Goal: Information Seeking & Learning: Learn about a topic

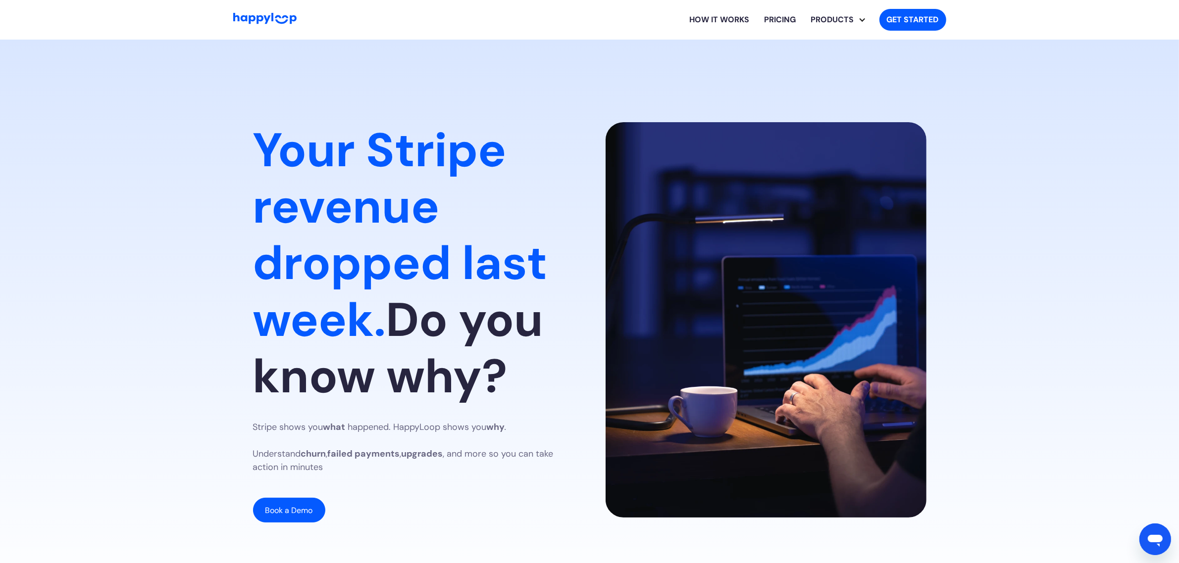
click at [781, 98] on section "Your Stripe revenue dropped last week. Do you know why? Stripe shows you what h…" at bounding box center [589, 323] width 1179 height 566
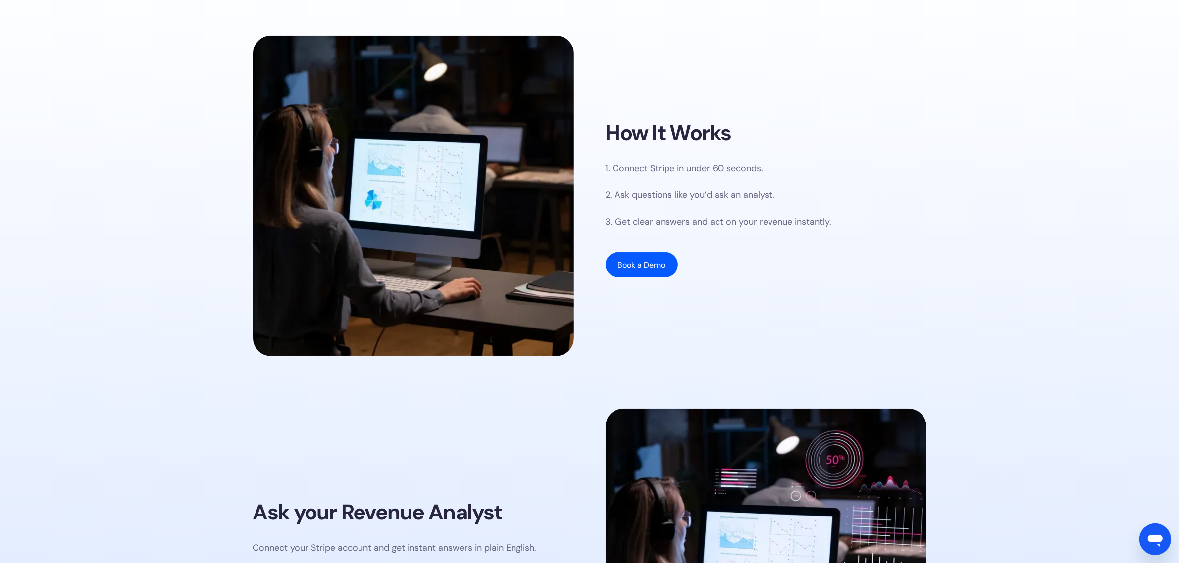
scroll to position [990, 0]
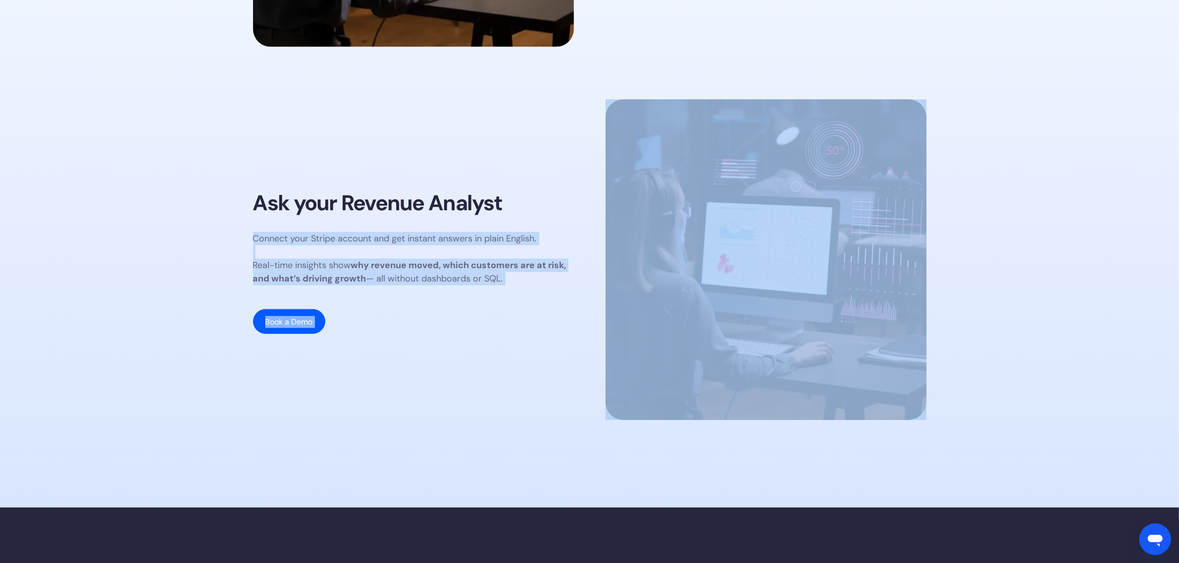
drag, startPoint x: 549, startPoint y: 139, endPoint x: 851, endPoint y: 332, distance: 358.4
click at [851, 332] on div "Ask your Revenue Analyst Connect your Stripe account and get instant answers in…" at bounding box center [589, 263] width 673 height 326
click at [509, 219] on div "Ask your Revenue Analyst Connect your Stripe account and get instant answers in…" at bounding box center [413, 263] width 321 height 144
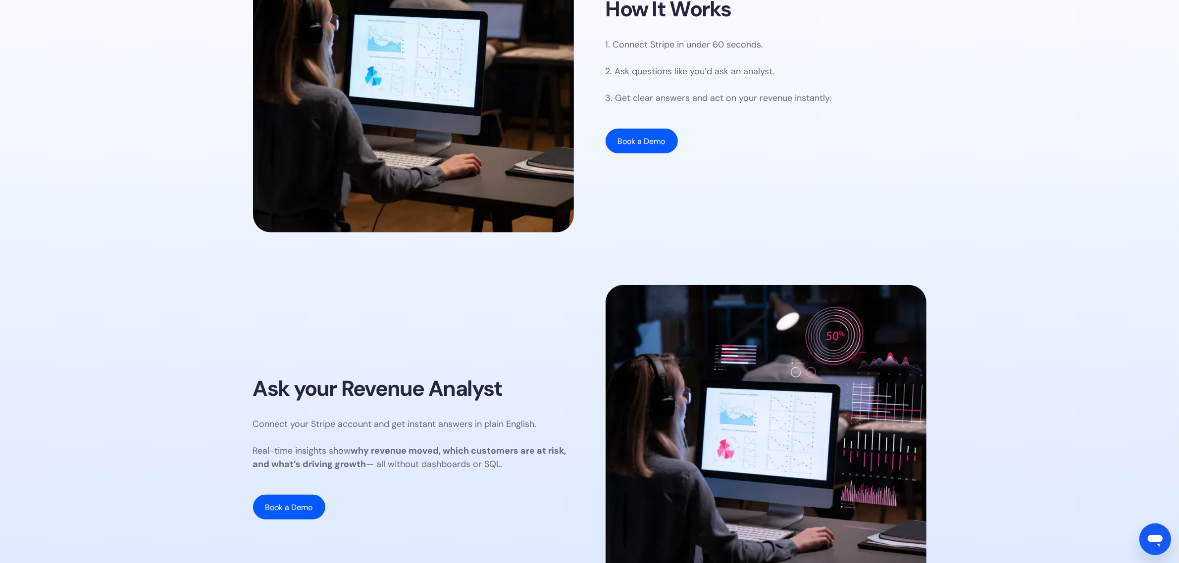
scroll to position [619, 0]
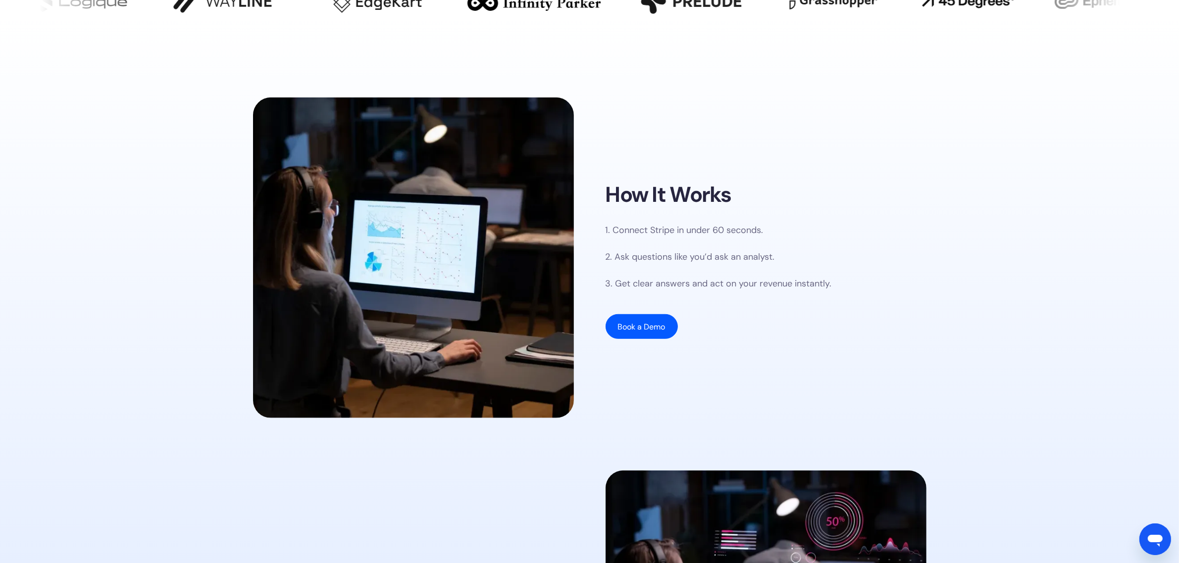
click at [610, 201] on h2 "How It Works" at bounding box center [668, 195] width 126 height 26
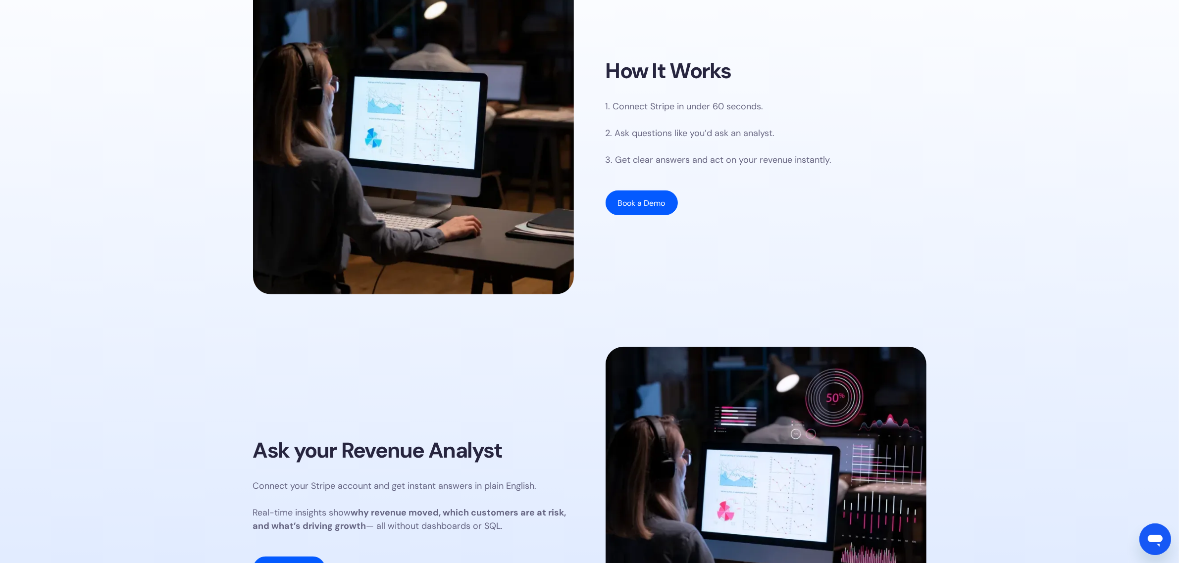
scroll to position [681, 0]
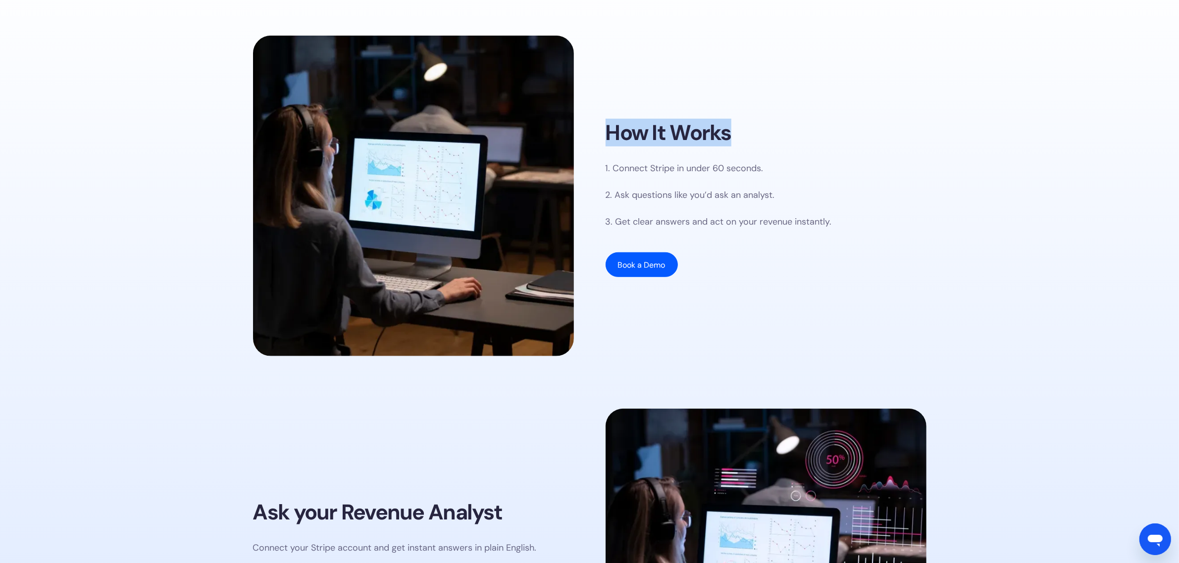
drag, startPoint x: 730, startPoint y: 132, endPoint x: 612, endPoint y: 130, distance: 118.3
click at [612, 130] on h2 "How It Works" at bounding box center [668, 133] width 126 height 26
copy h2 "How It Works"
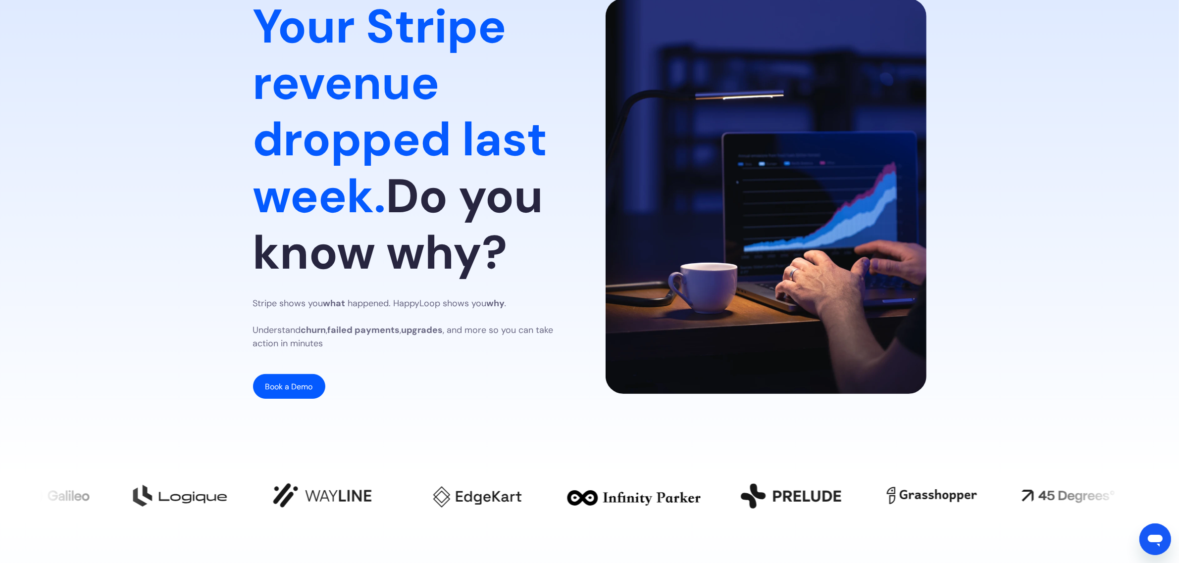
scroll to position [0, 0]
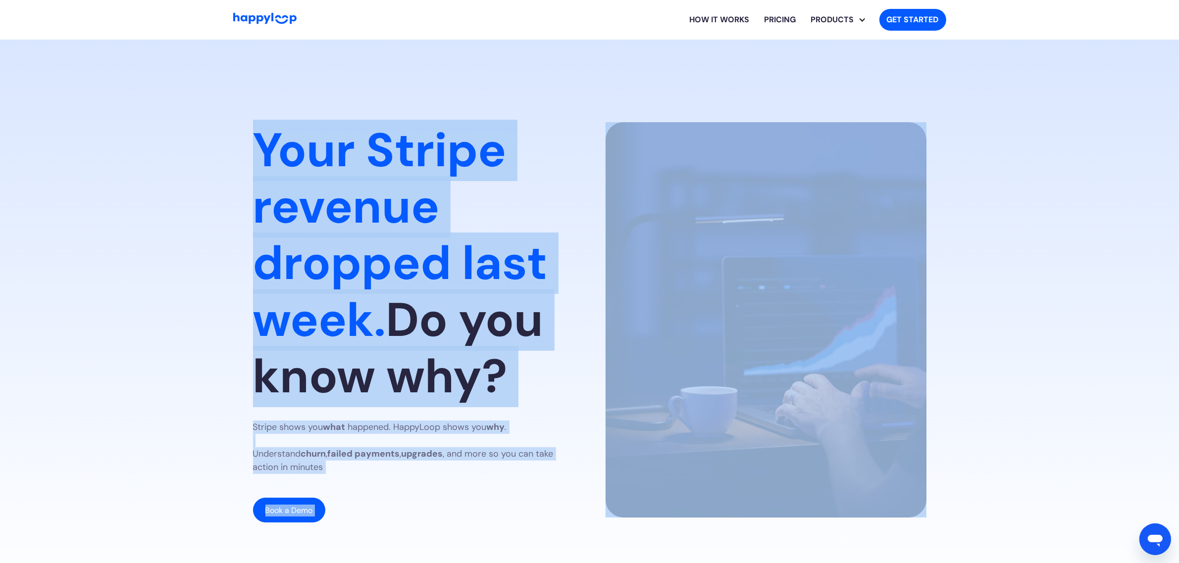
drag, startPoint x: 590, startPoint y: 124, endPoint x: 840, endPoint y: 371, distance: 351.8
click at [840, 371] on div "Your Stripe revenue dropped last week. Do you know why? Stripe shows you what h…" at bounding box center [589, 322] width 673 height 400
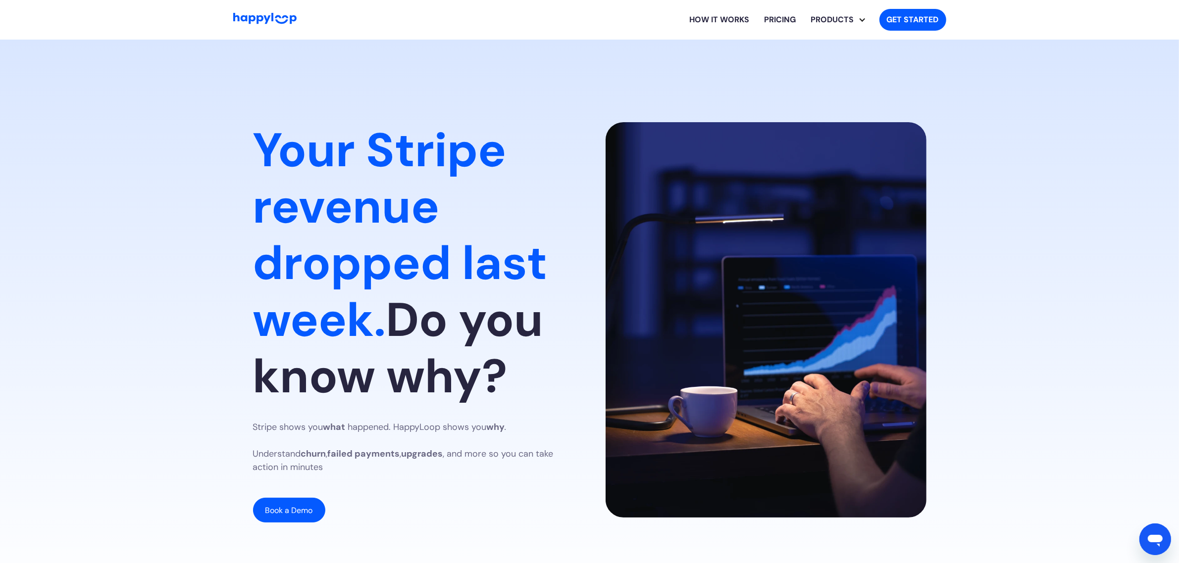
click at [532, 213] on h1 "Your Stripe revenue dropped last week. Do you know why?" at bounding box center [413, 263] width 321 height 283
click at [578, 129] on div "Your Stripe revenue dropped last week. Do you know why? Stripe shows you what h…" at bounding box center [589, 322] width 673 height 400
click at [916, 536] on section "Your Stripe revenue dropped last week. Do you know why? Stripe shows you what h…" at bounding box center [589, 323] width 1179 height 566
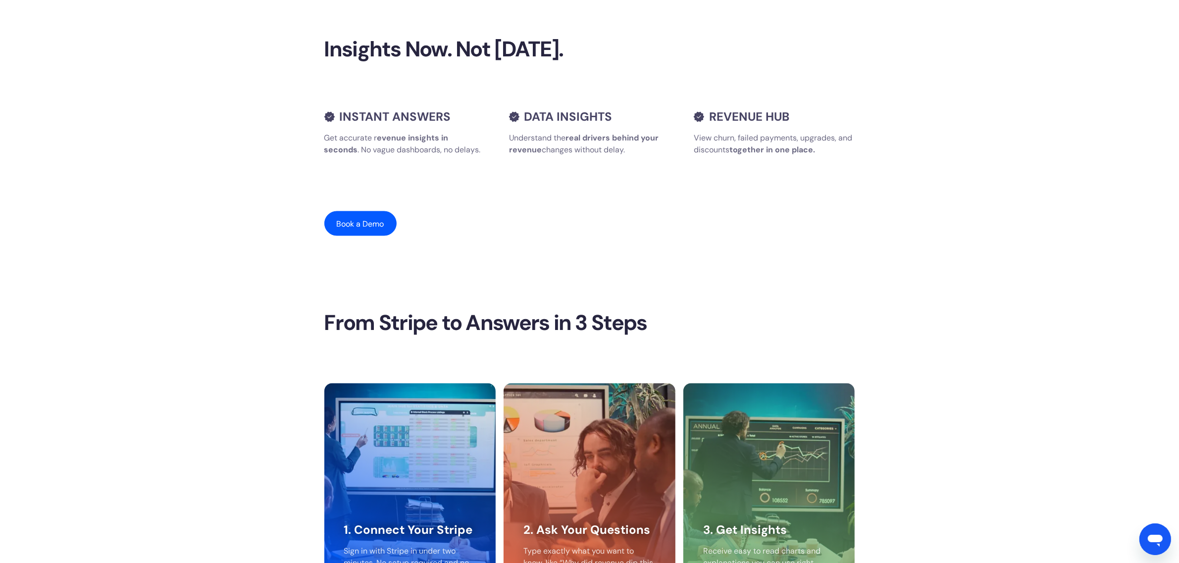
scroll to position [2166, 0]
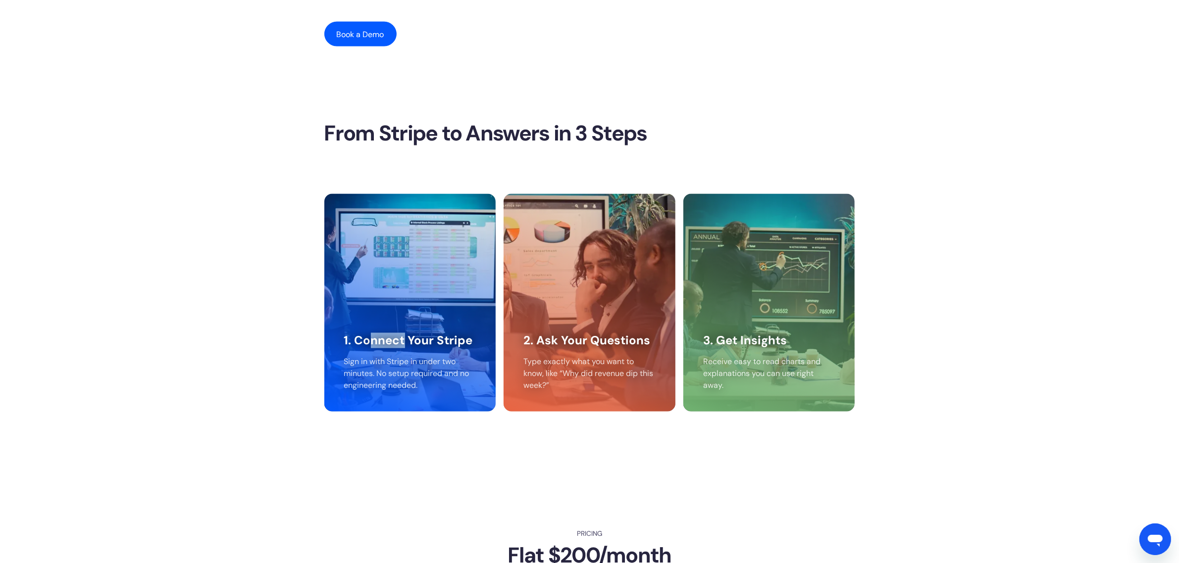
drag, startPoint x: 405, startPoint y: 283, endPoint x: 370, endPoint y: 308, distance: 43.2
click at [370, 308] on div "1. Connect Your Stripe Sign in with Stripe in under two minutes. No setup requi…" at bounding box center [410, 303] width 172 height 218
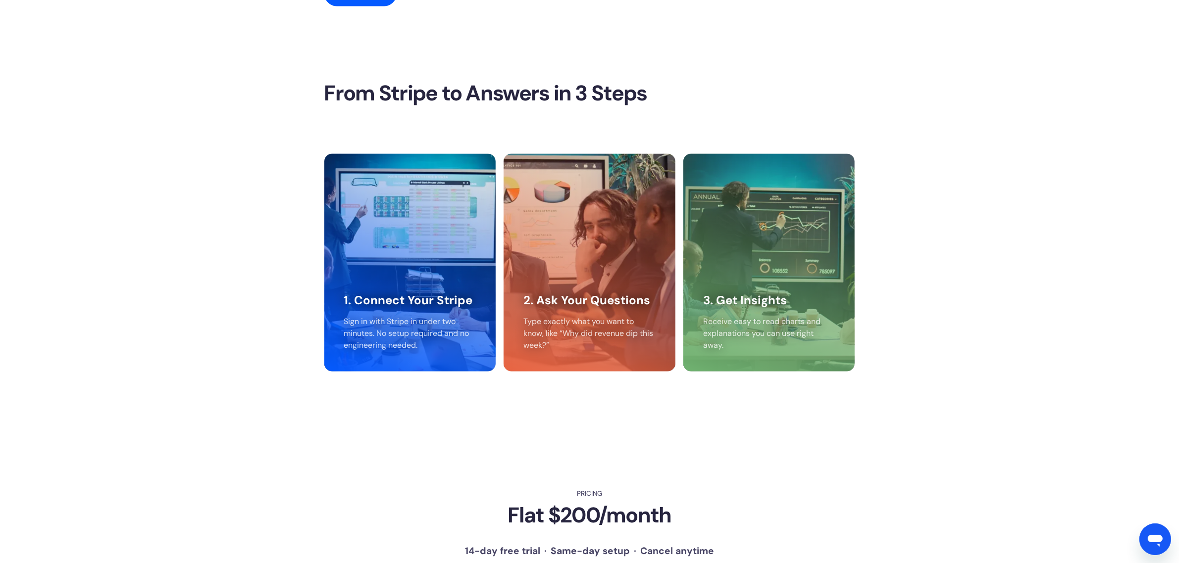
scroll to position [2228, 0]
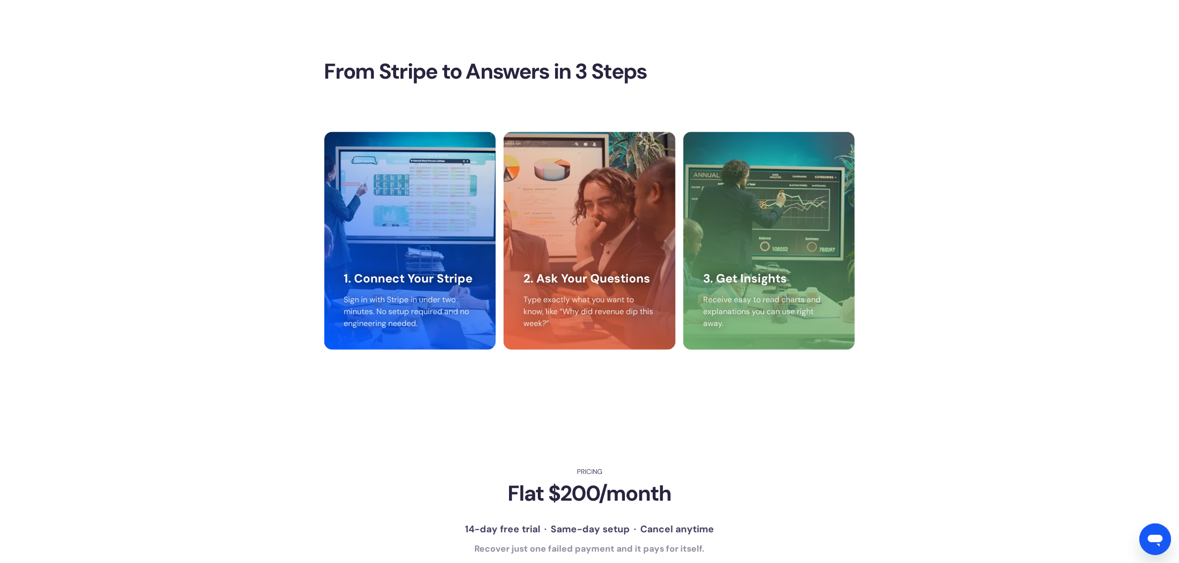
click at [677, 335] on div "1. Connect Your Stripe Sign in with Stripe in under two minutes. No setup requi…" at bounding box center [589, 241] width 531 height 218
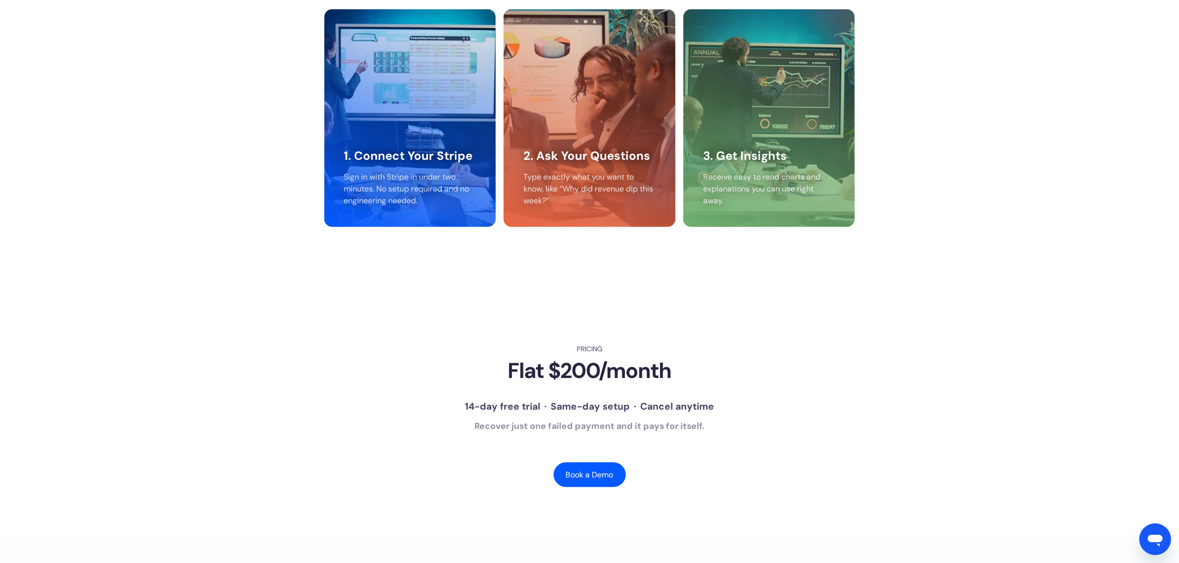
scroll to position [2351, 0]
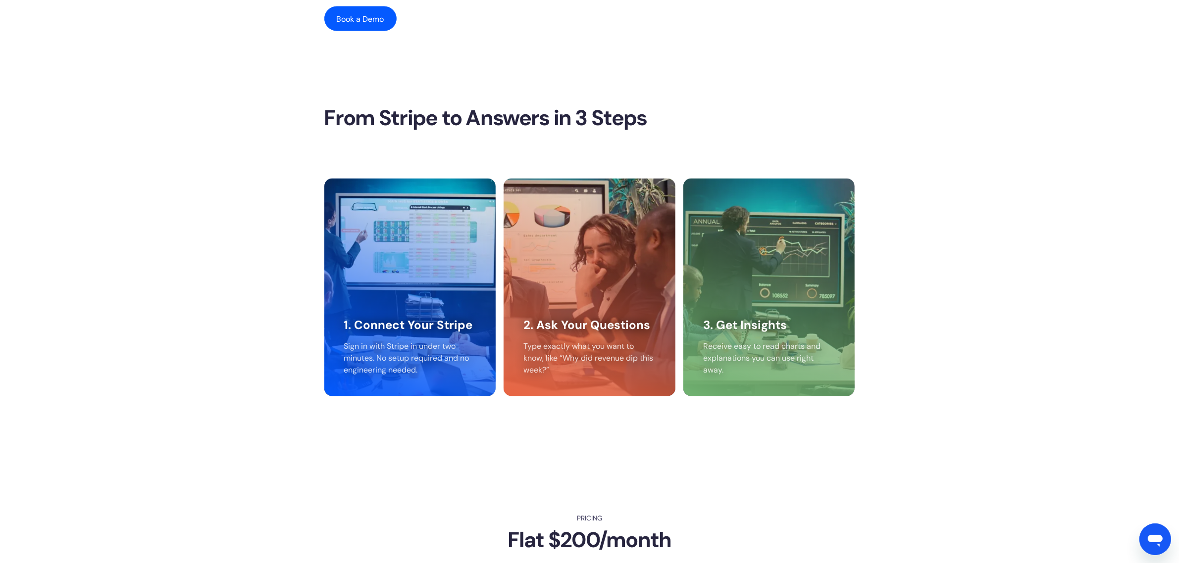
scroll to position [2166, 0]
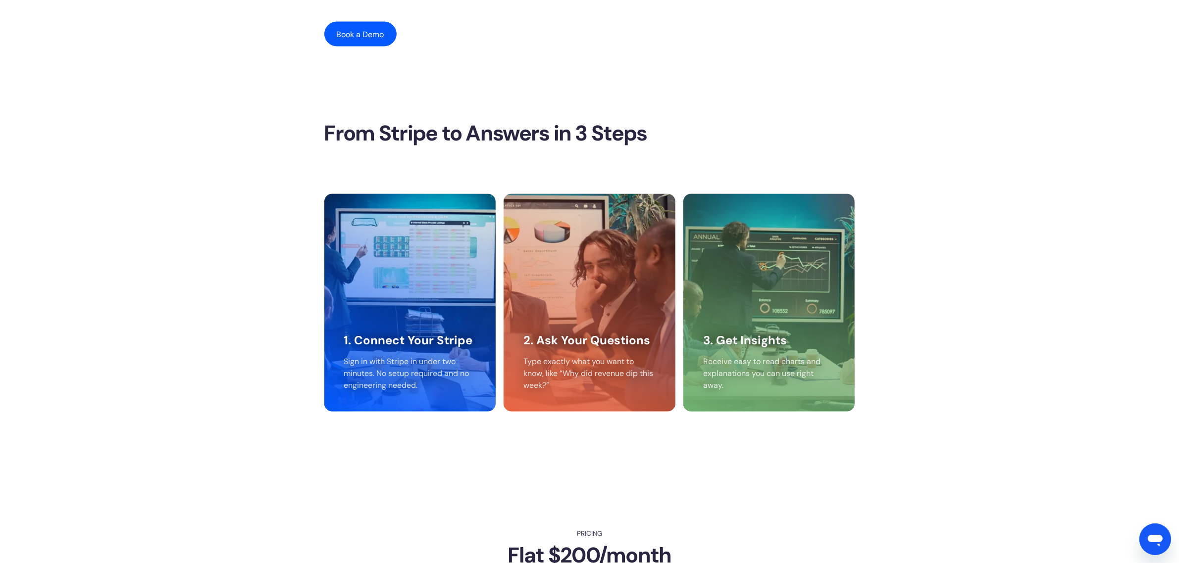
click at [744, 344] on h3 "3. Get Insights" at bounding box center [745, 341] width 84 height 14
click at [762, 344] on h3 "3. Get Insights" at bounding box center [745, 341] width 84 height 14
click at [758, 343] on h3 "3. Get Insights" at bounding box center [745, 341] width 84 height 14
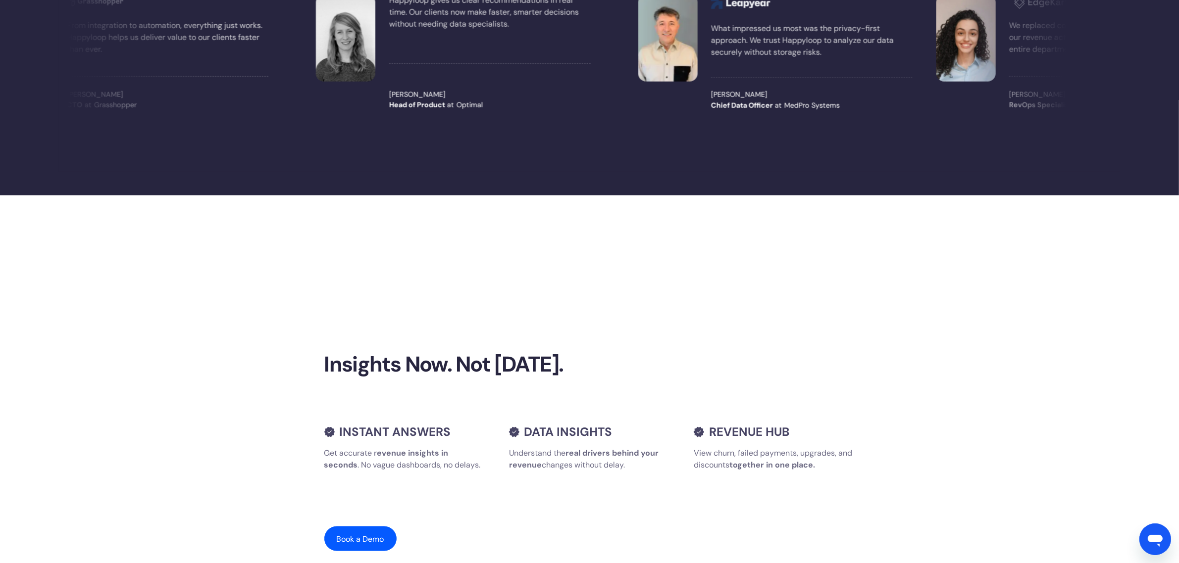
scroll to position [0, 0]
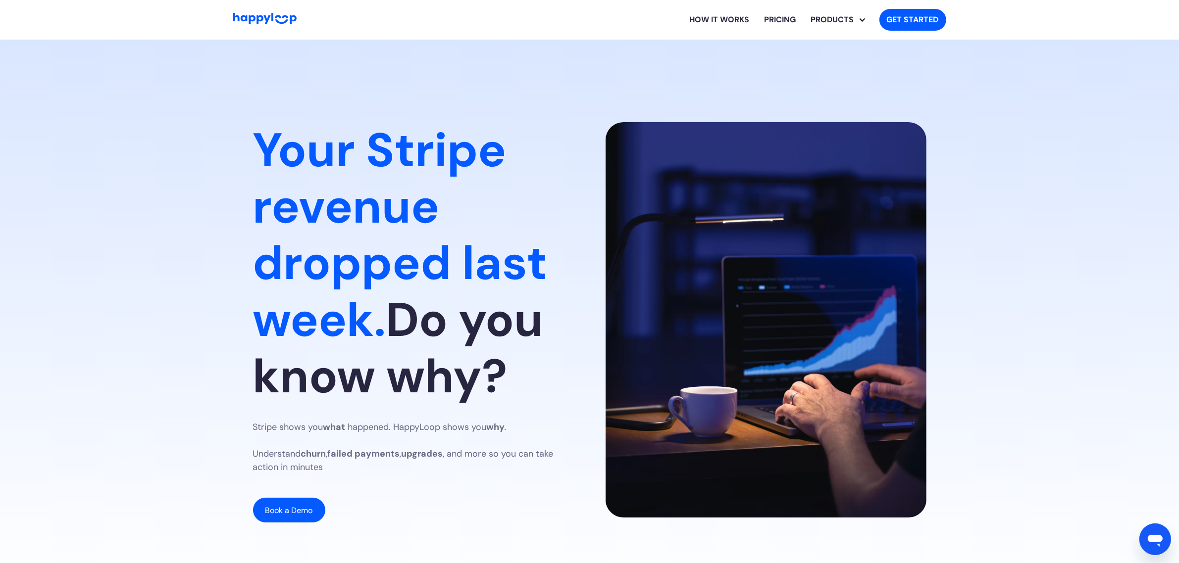
drag, startPoint x: 931, startPoint y: 249, endPoint x: 929, endPoint y: 126, distance: 122.3
click at [722, 23] on link "How it works" at bounding box center [719, 20] width 75 height 32
click at [771, 20] on link "Pricing" at bounding box center [780, 20] width 47 height 32
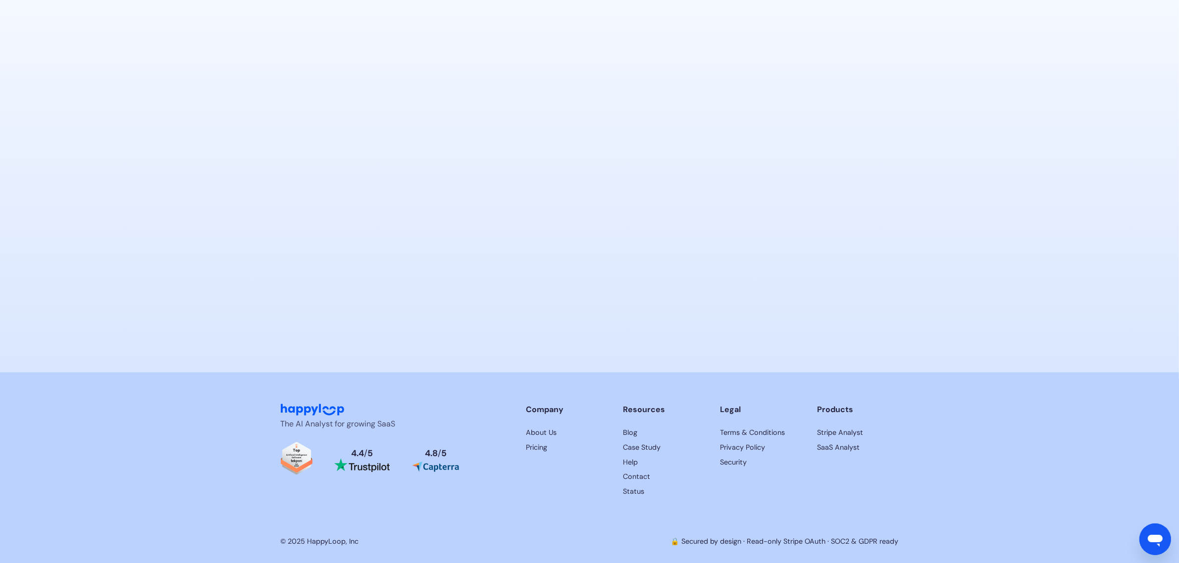
scroll to position [2648, 0]
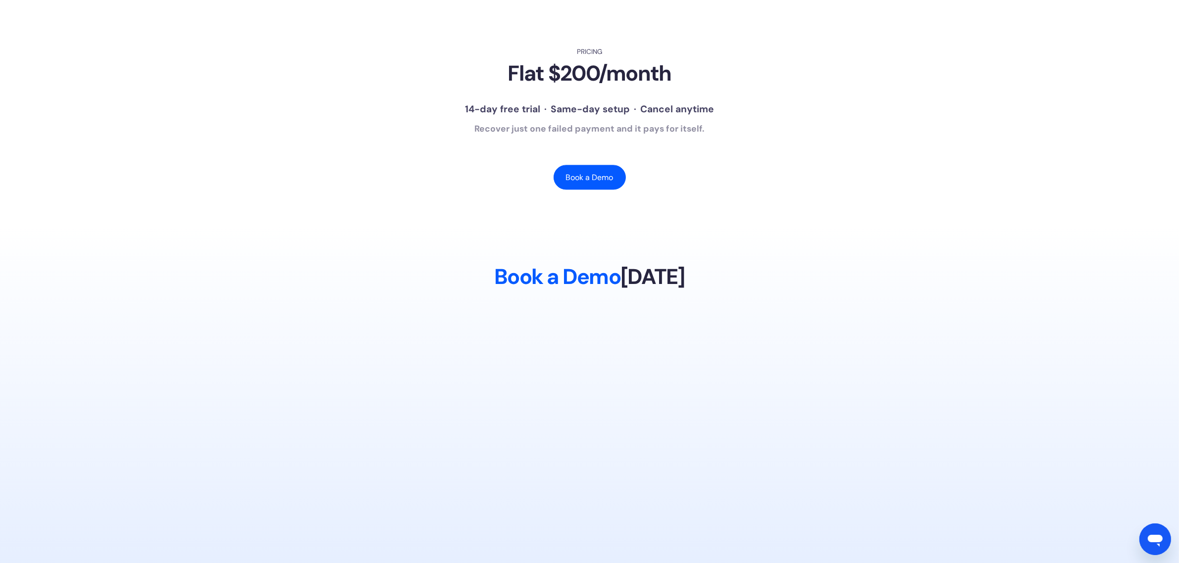
click at [645, 284] on span "[DATE]" at bounding box center [652, 277] width 64 height 28
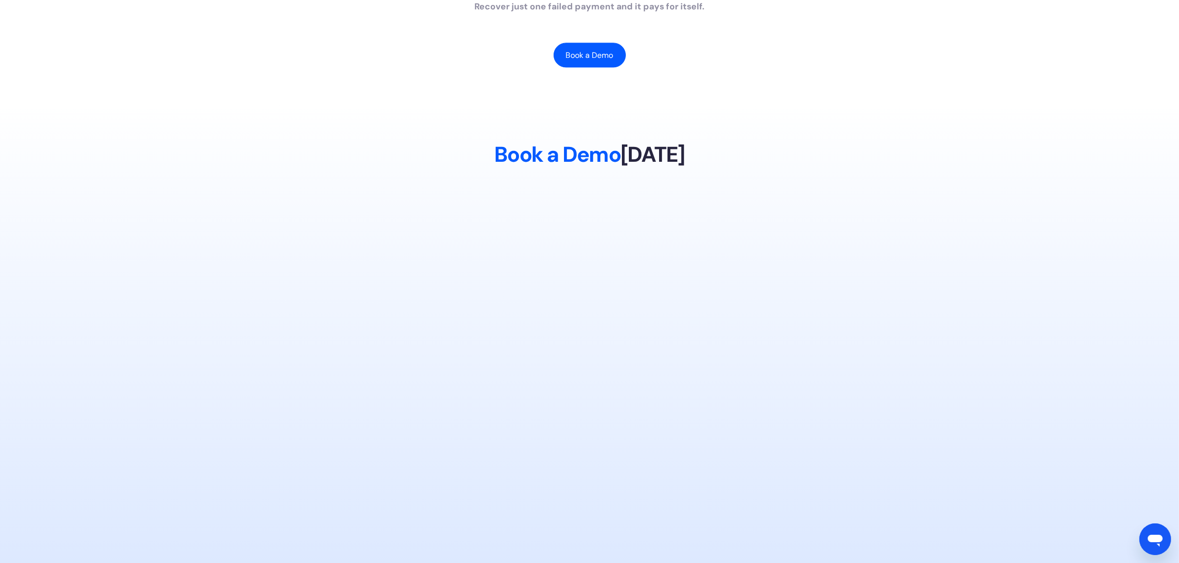
scroll to position [2772, 0]
click at [616, 155] on h2 "Book a Demo Today" at bounding box center [590, 154] width 618 height 26
click at [620, 157] on h2 "Book a Demo Today" at bounding box center [590, 154] width 618 height 26
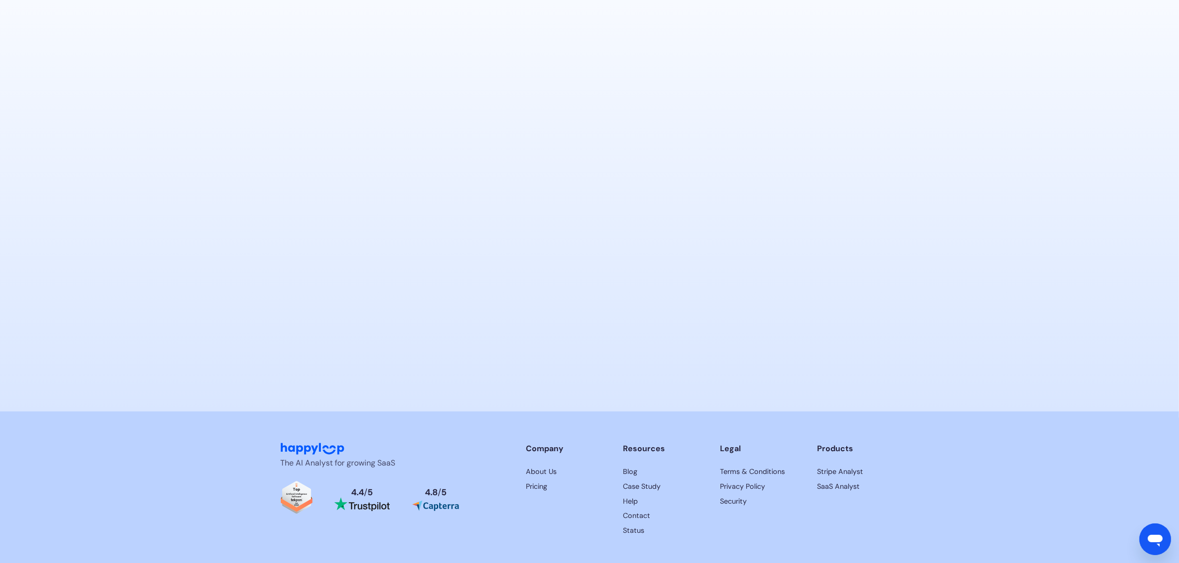
scroll to position [3020, 0]
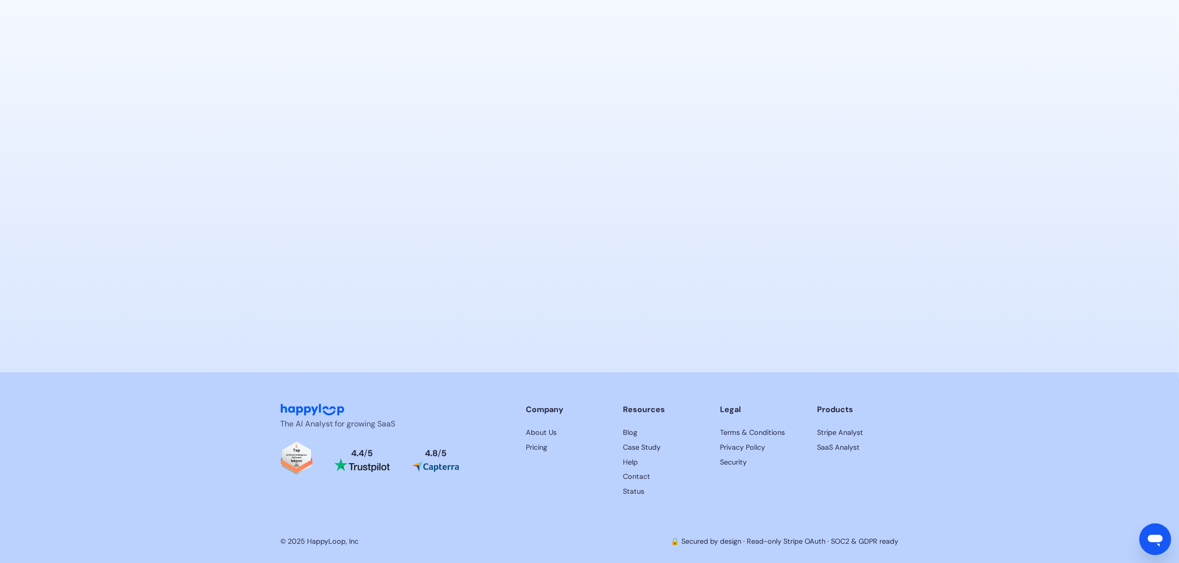
click at [379, 424] on p "The AI Analyst for growing SaaS" at bounding box center [362, 424] width 163 height 12
click at [422, 493] on div "The AI Analyst for growing SaaS 4.4 / 5 4.8 / 5" at bounding box center [370, 450] width 179 height 93
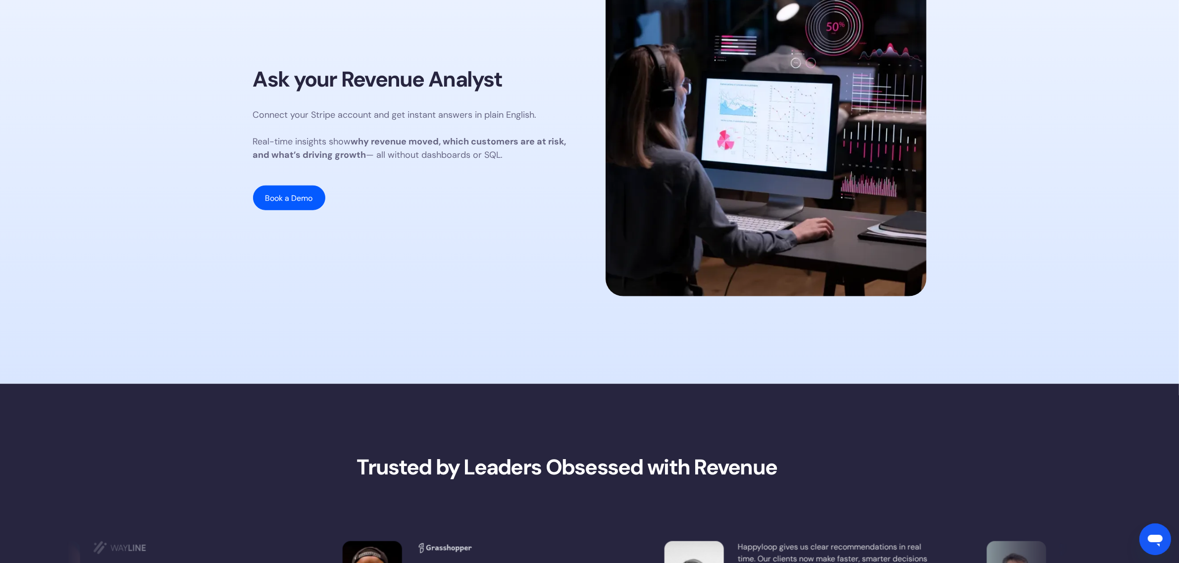
scroll to position [743, 0]
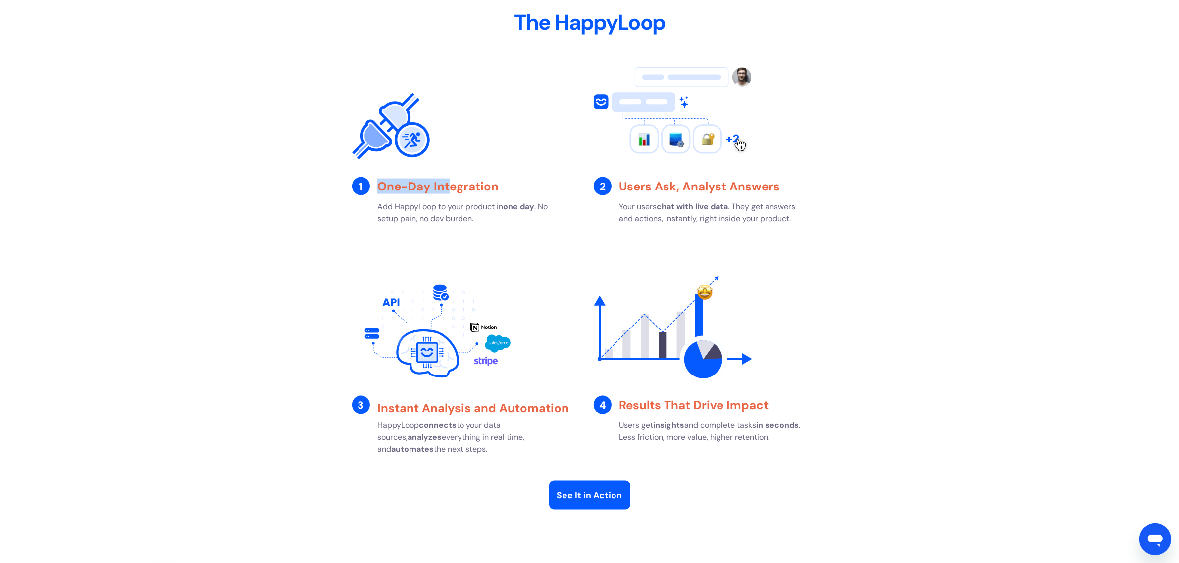
drag, startPoint x: 377, startPoint y: 185, endPoint x: 449, endPoint y: 189, distance: 71.4
click at [449, 189] on strong "One-Day Integration" at bounding box center [437, 186] width 121 height 15
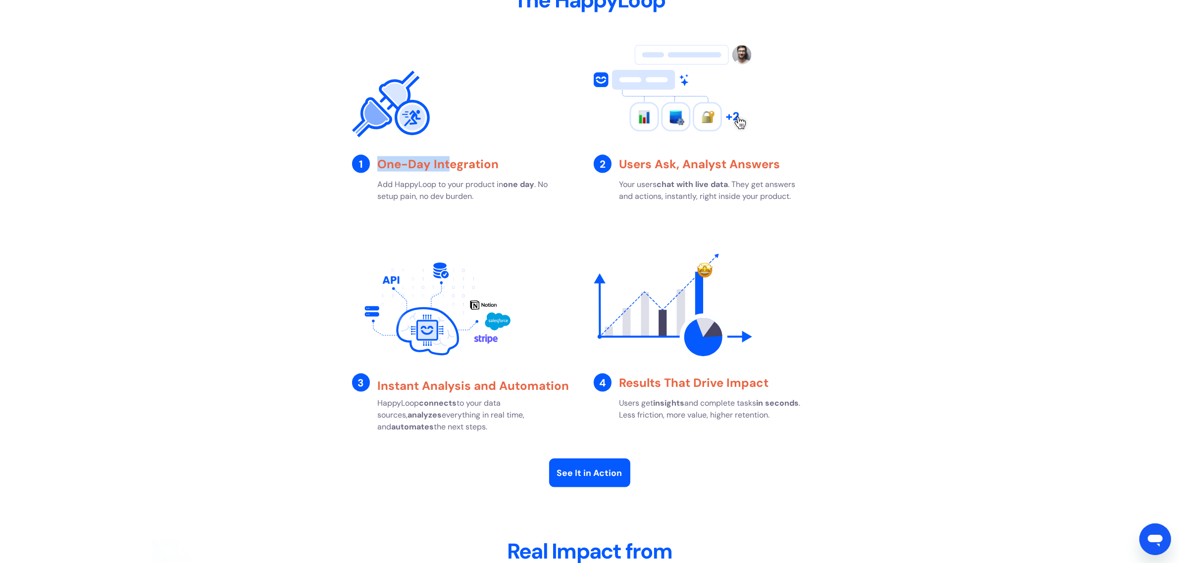
scroll to position [1672, 0]
